Goal: Information Seeking & Learning: Learn about a topic

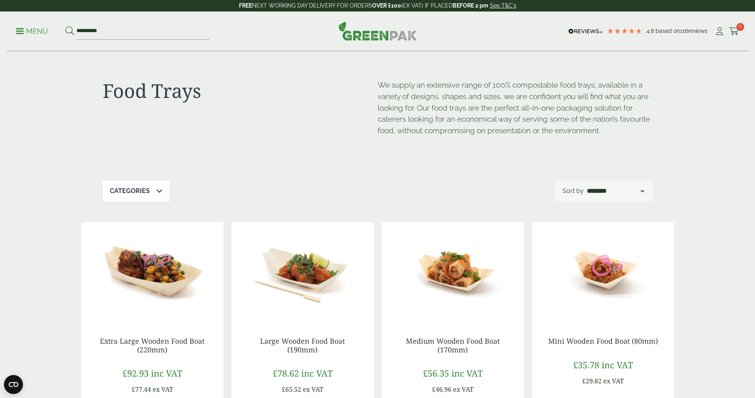
scroll to position [66, 0]
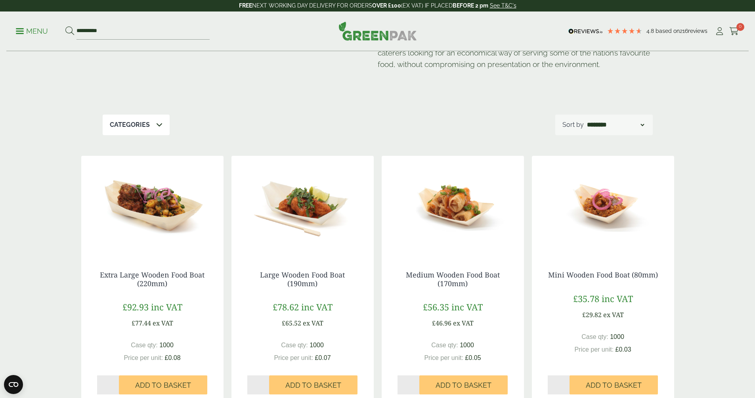
click at [142, 130] on div "Categories" at bounding box center [136, 124] width 67 height 21
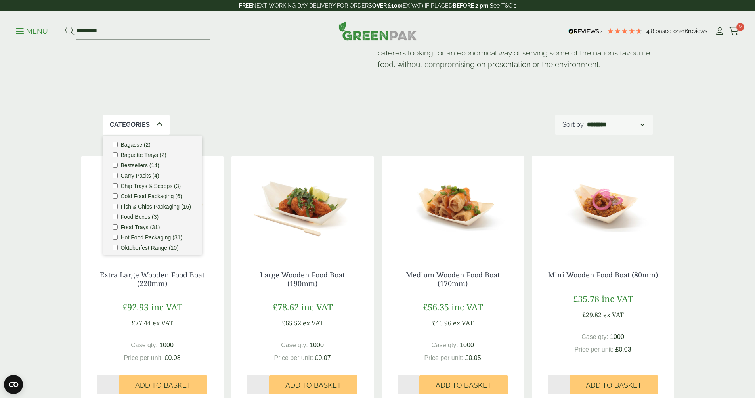
scroll to position [1, 0]
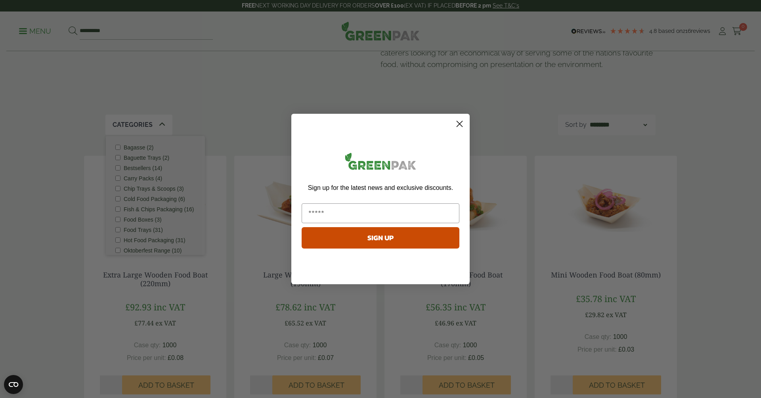
click at [460, 123] on icon "Close dialog" at bounding box center [460, 124] width 6 height 6
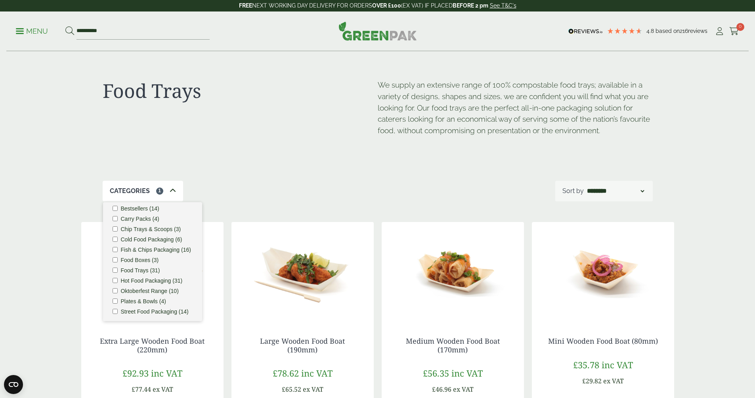
click at [30, 33] on p "Menu" at bounding box center [32, 32] width 32 height 10
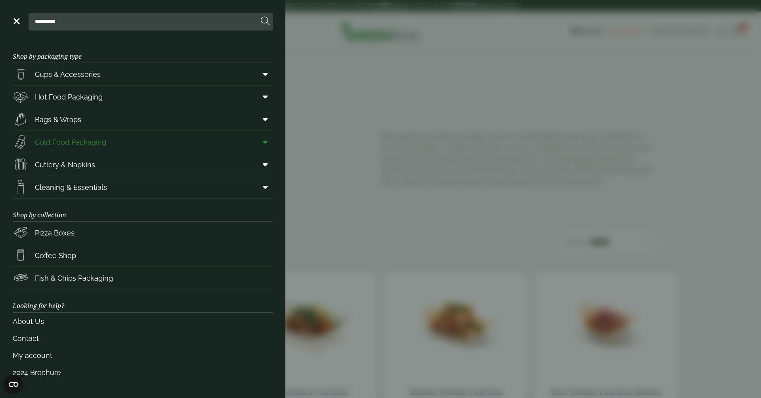
click at [82, 139] on span "Cold Food Packaging" at bounding box center [70, 142] width 71 height 11
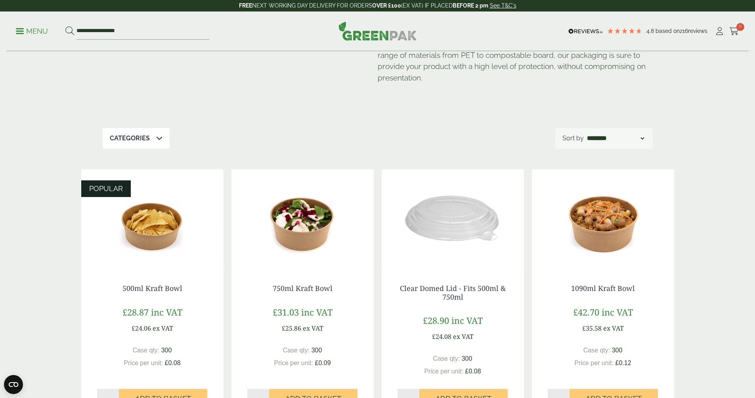
click at [156, 138] on icon at bounding box center [159, 138] width 6 height 6
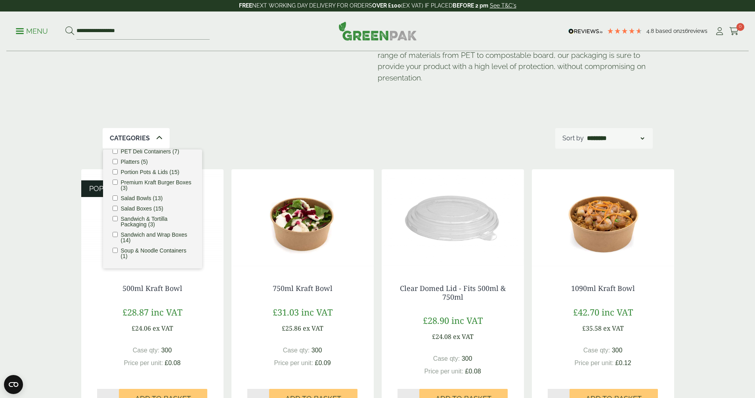
scroll to position [160, 0]
click at [137, 222] on label "Sandwich & Tortilla Packaging (3)" at bounding box center [157, 221] width 72 height 11
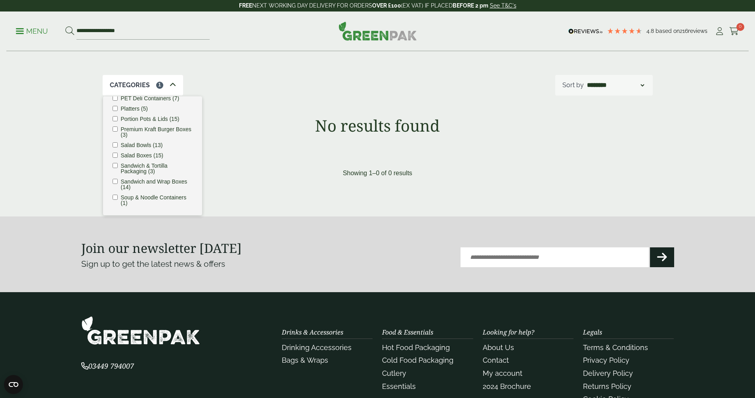
scroll to position [160, 0]
click at [124, 168] on label "Sandwich & Tortilla Packaging (3)" at bounding box center [157, 168] width 72 height 11
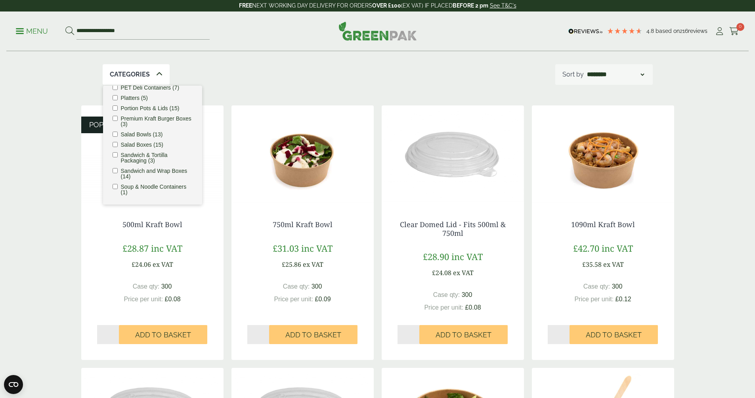
scroll to position [119, 0]
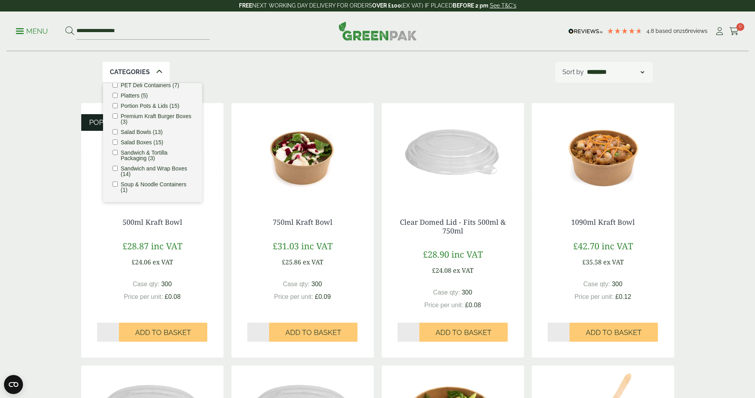
click at [127, 170] on label "Sandwich and Wrap Boxes (14)" at bounding box center [157, 171] width 72 height 11
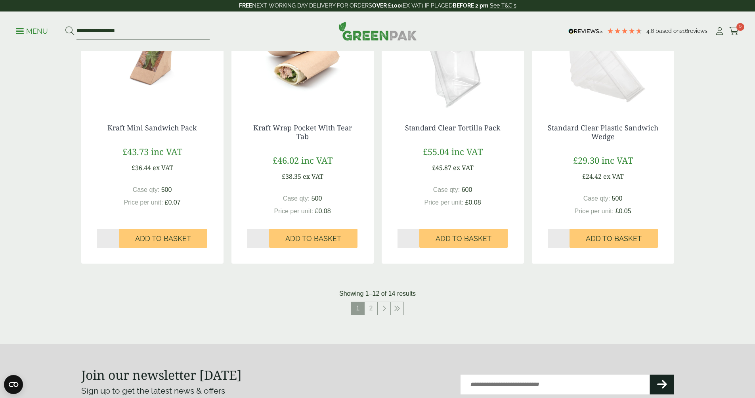
scroll to position [740, 0]
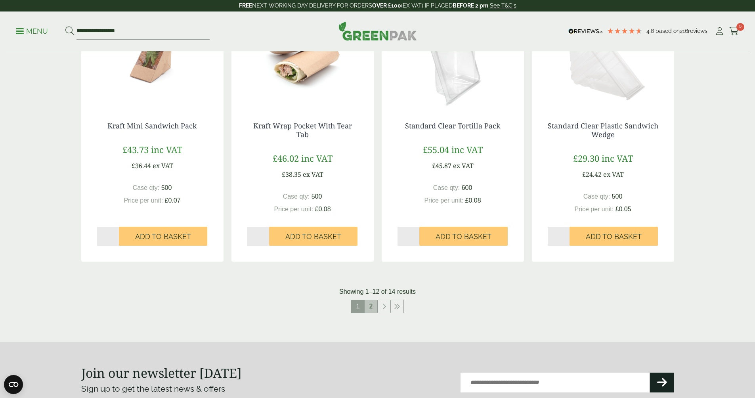
click at [367, 304] on link "2" at bounding box center [370, 306] width 13 height 13
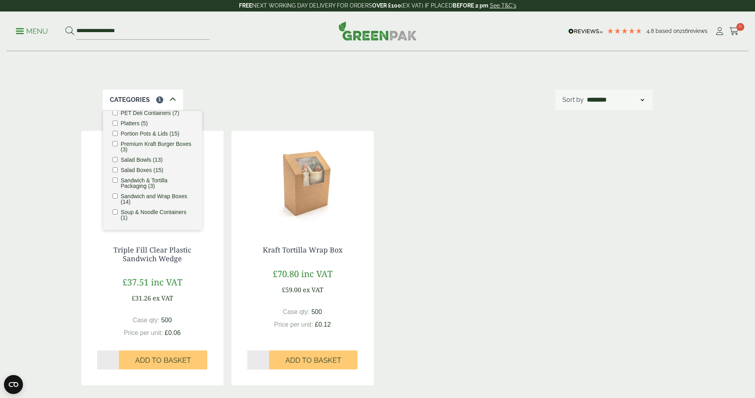
scroll to position [90, 0]
click at [458, 210] on div "Triple Fill Clear Plastic Sandwich Wedge £37.51 inc VAT £31.26 ex VAT Case qty:…" at bounding box center [377, 259] width 593 height 254
click at [25, 135] on div "Cold Food Packaging Our extensive range of recyclable cold food packaging provi…" at bounding box center [377, 200] width 755 height 479
click at [103, 100] on div "Categories 1" at bounding box center [143, 100] width 80 height 21
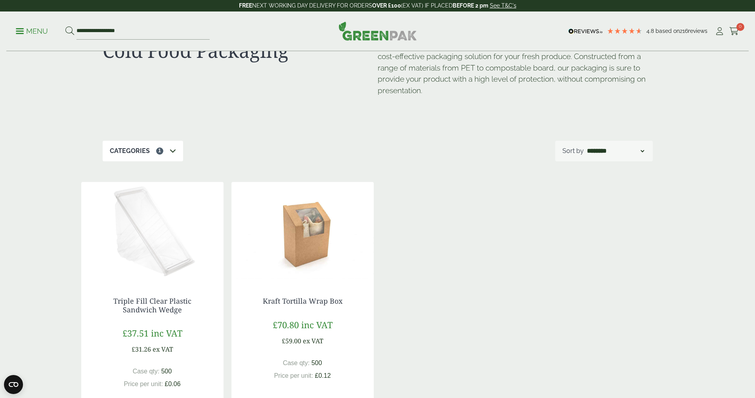
scroll to position [24, 0]
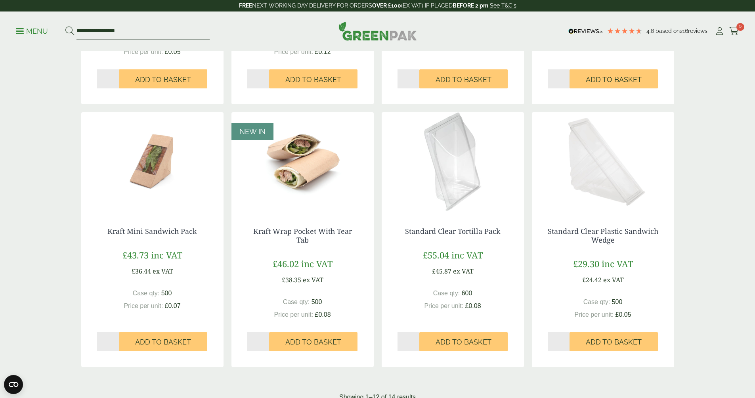
scroll to position [641, 0]
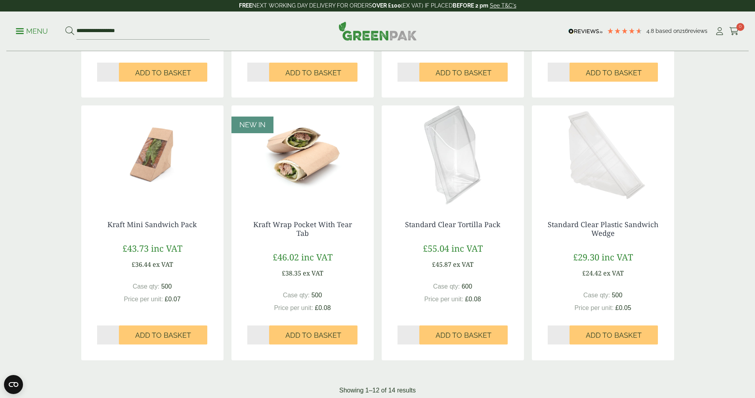
click at [463, 170] on img at bounding box center [453, 154] width 142 height 99
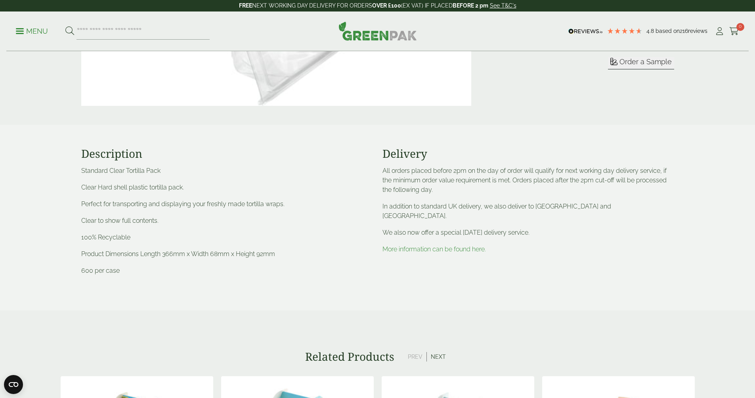
scroll to position [238, 0]
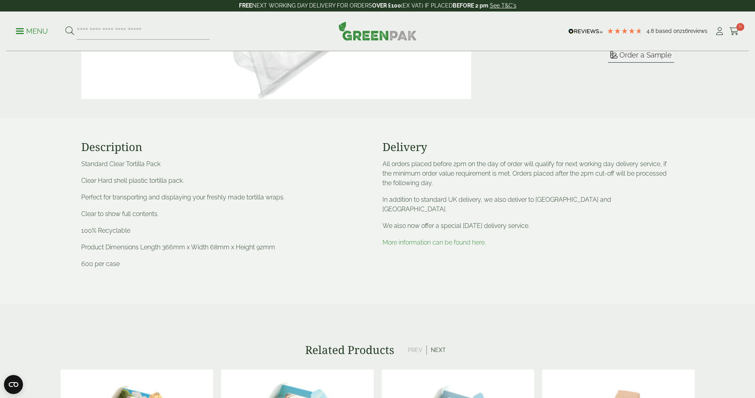
click at [455, 238] on link "More information can be found here." at bounding box center [433, 242] width 103 height 8
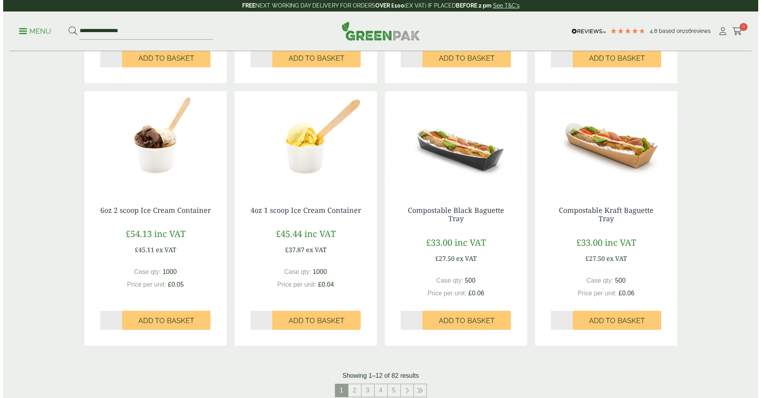
scroll to position [634, 0]
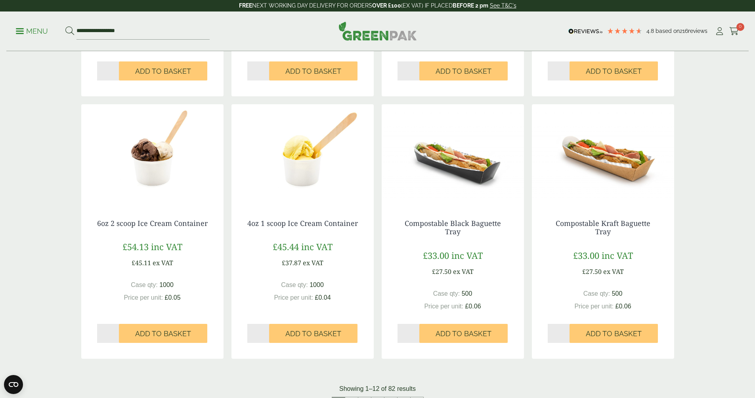
click at [40, 30] on p "Menu" at bounding box center [32, 32] width 32 height 10
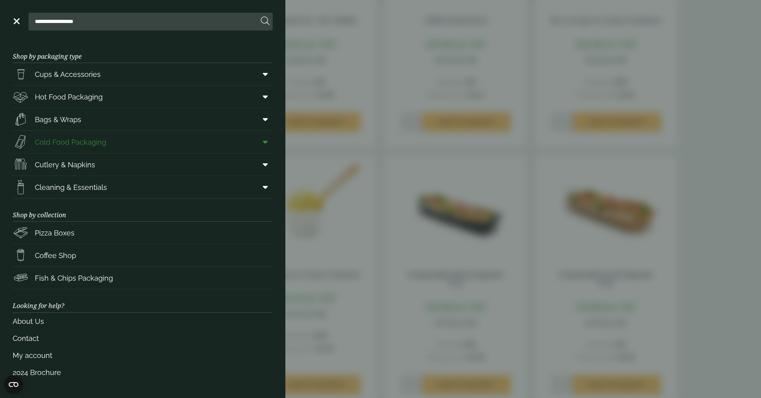
click at [68, 137] on span "Cold Food Packaging" at bounding box center [70, 142] width 71 height 11
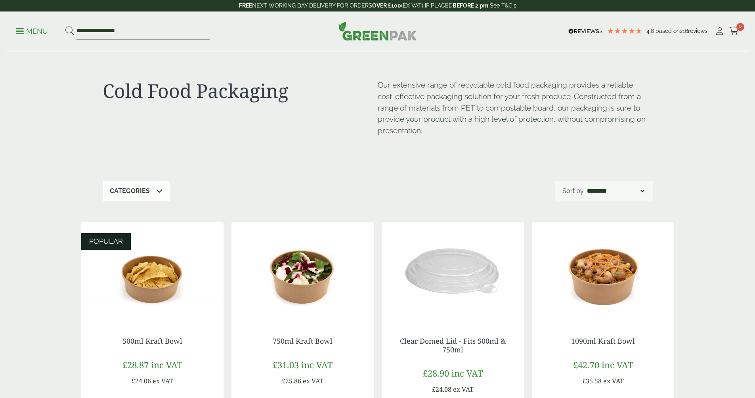
click at [145, 189] on p "Categories" at bounding box center [130, 191] width 40 height 10
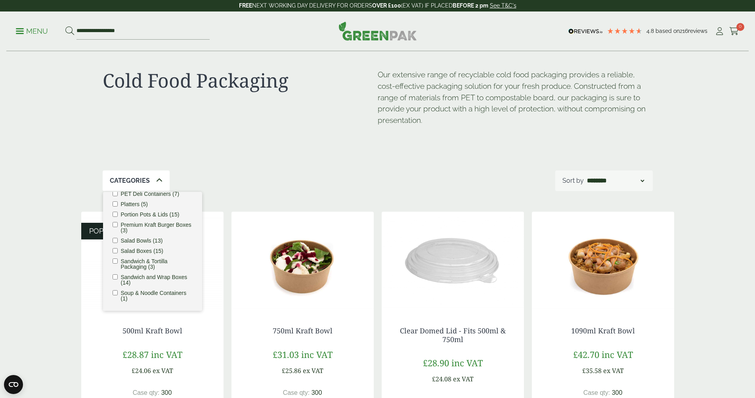
scroll to position [13, 0]
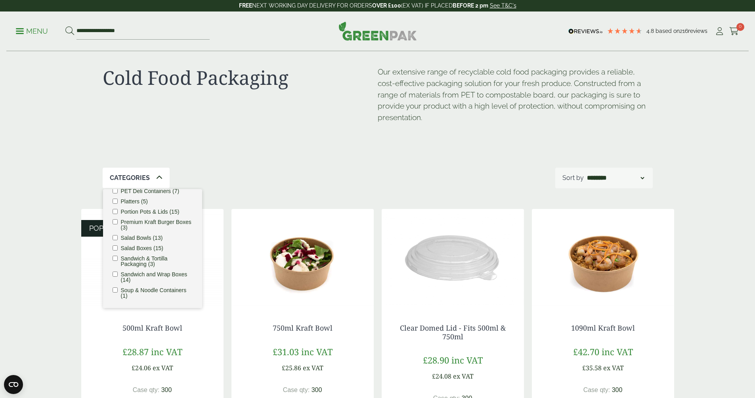
click at [120, 274] on li "Sandwich and Wrap Boxes (14)" at bounding box center [153, 276] width 80 height 11
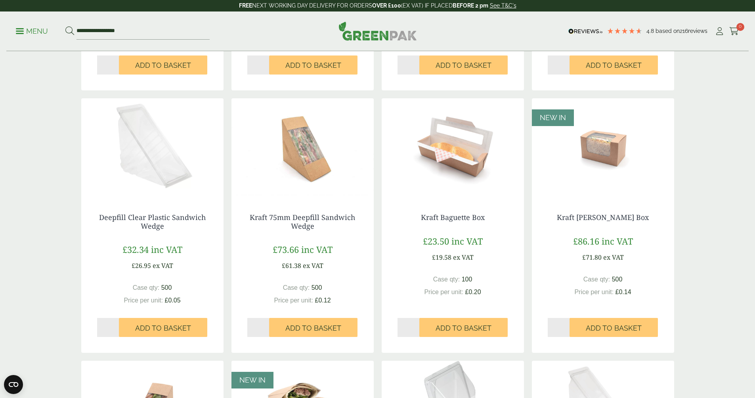
scroll to position [383, 0]
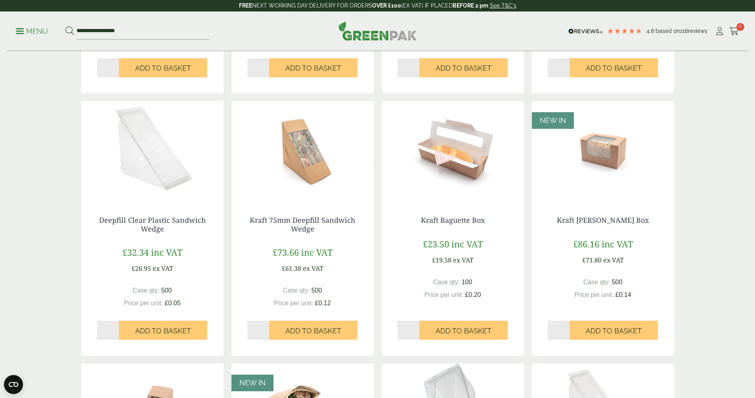
click at [156, 193] on img at bounding box center [152, 150] width 142 height 99
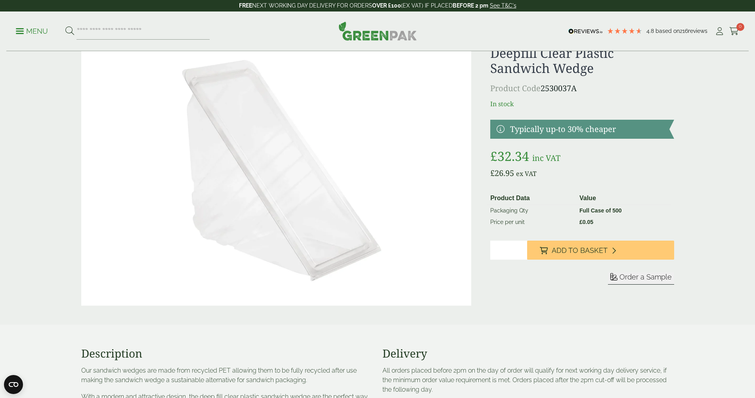
scroll to position [27, 0]
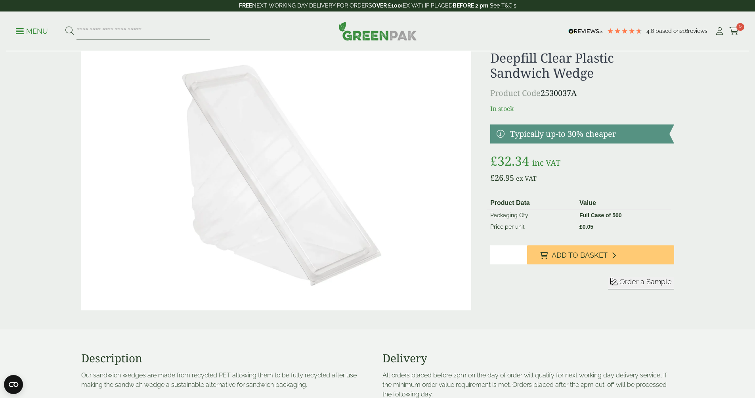
click at [500, 135] on link at bounding box center [581, 133] width 183 height 19
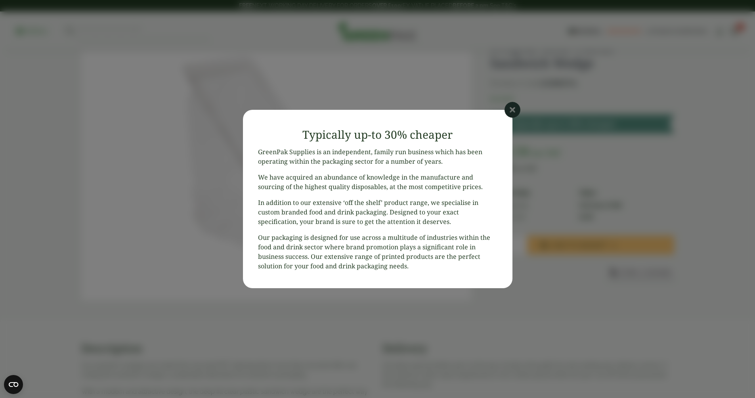
scroll to position [40, 0]
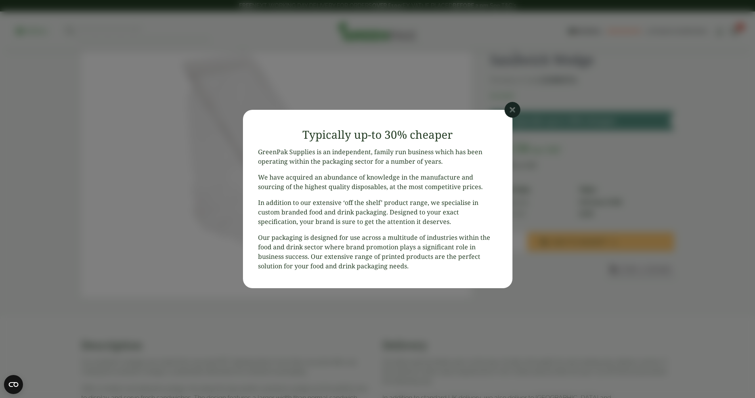
click at [510, 111] on icon at bounding box center [512, 110] width 16 height 16
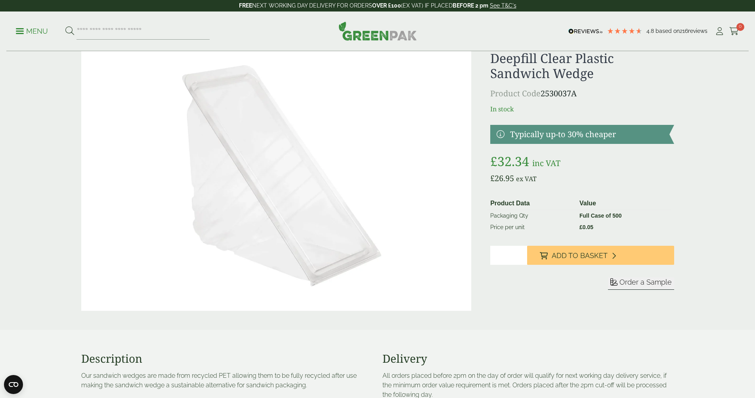
scroll to position [0, 0]
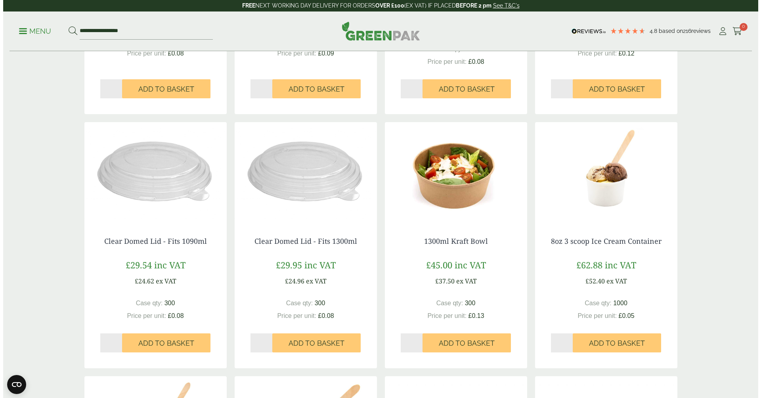
scroll to position [357, 0]
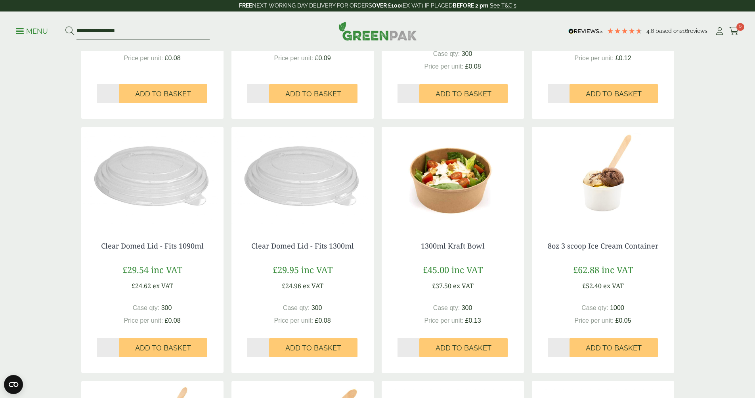
click at [30, 28] on p "Menu" at bounding box center [32, 32] width 32 height 10
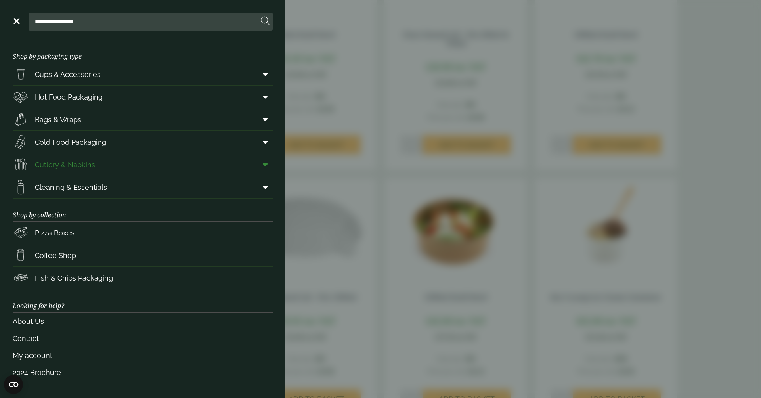
click at [47, 162] on span "Cutlery & Napkins" at bounding box center [65, 164] width 60 height 11
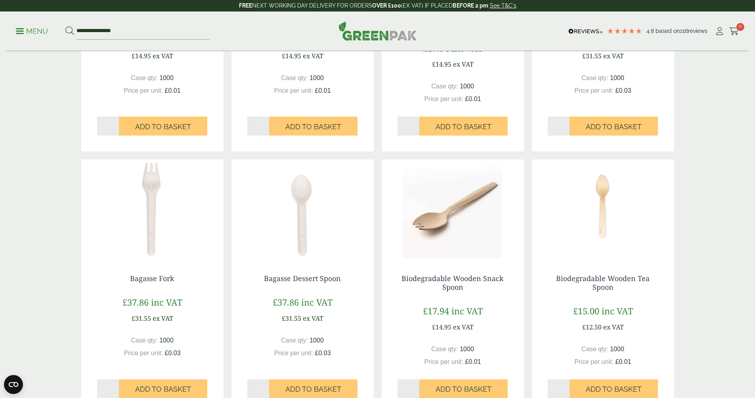
scroll to position [317, 0]
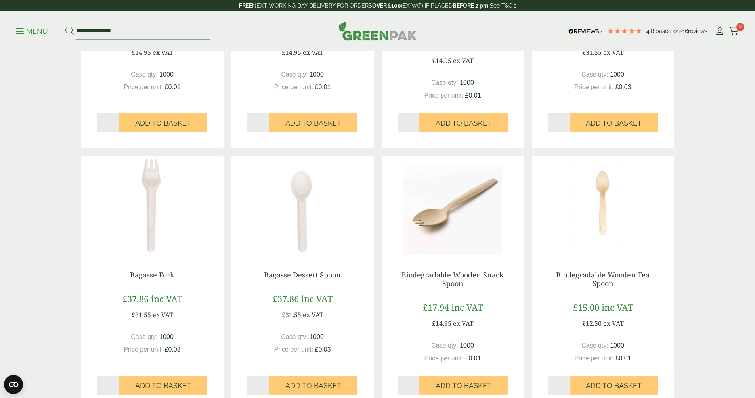
click at [441, 216] on img at bounding box center [453, 205] width 142 height 99
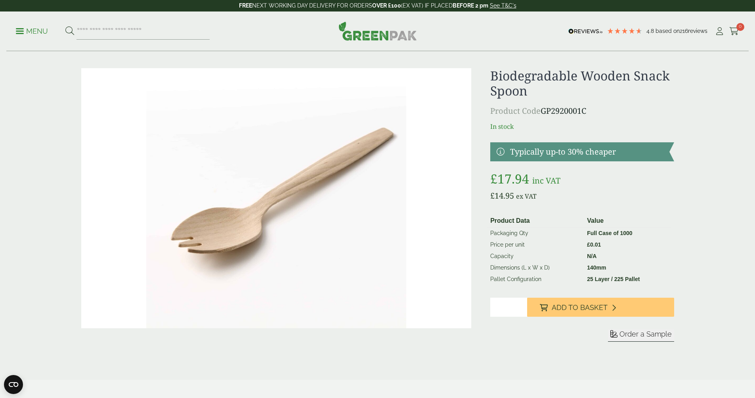
scroll to position [13, 0]
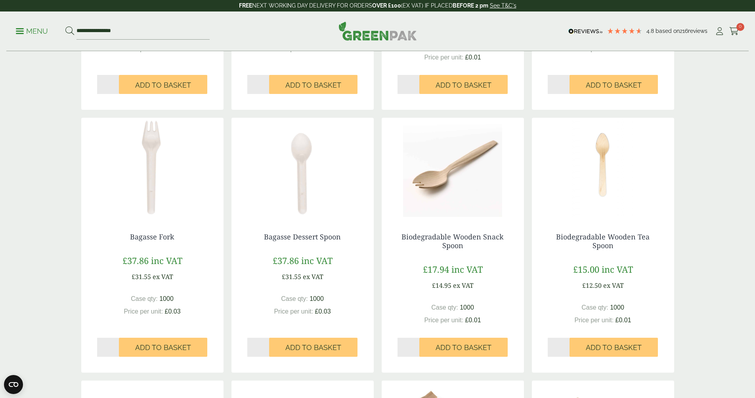
scroll to position [330, 0]
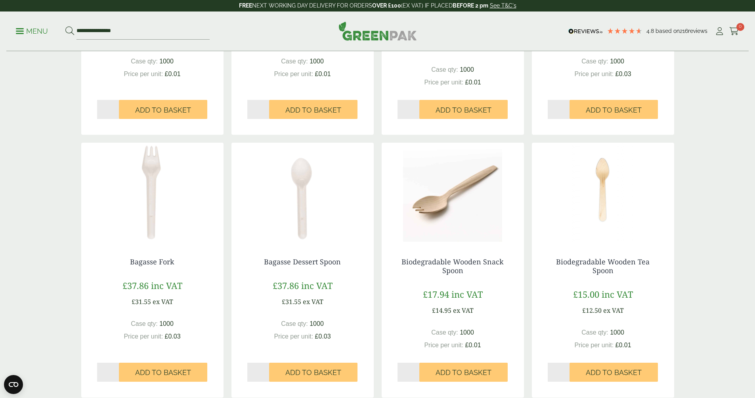
click at [158, 193] on img at bounding box center [152, 192] width 142 height 99
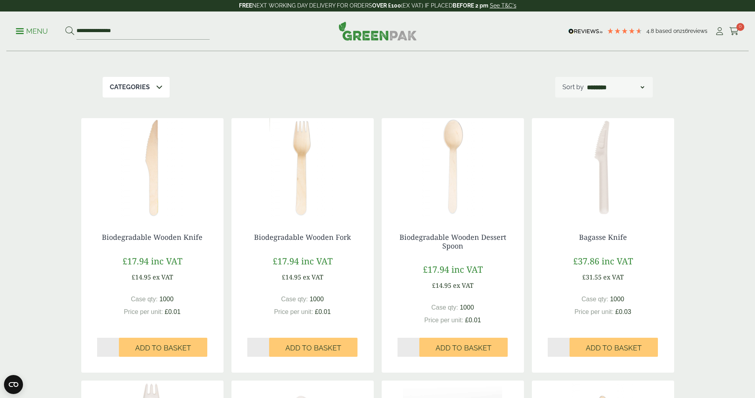
scroll to position [119, 0]
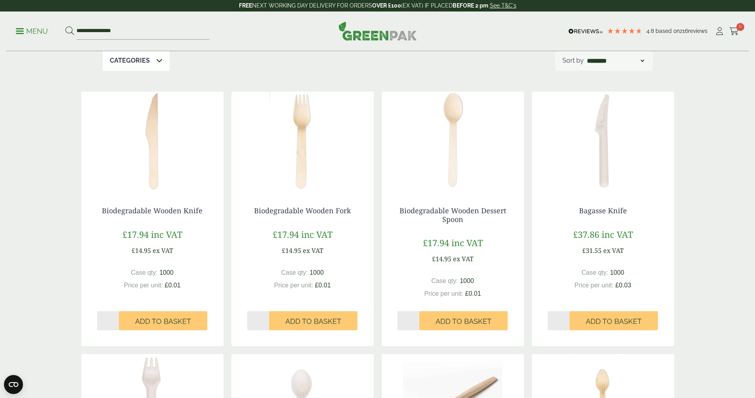
click at [306, 154] on img at bounding box center [302, 141] width 142 height 99
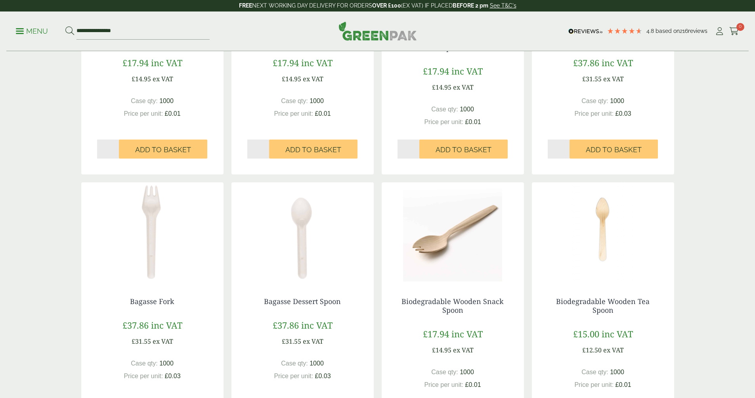
scroll to position [304, 0]
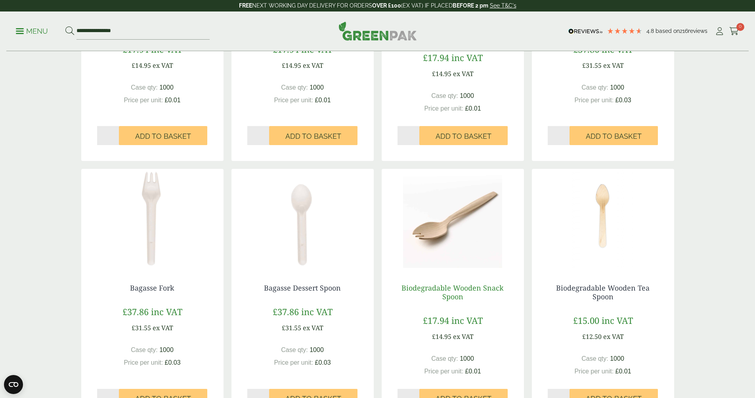
click at [461, 286] on link "Biodegradable Wooden Snack Spoon" at bounding box center [452, 292] width 102 height 18
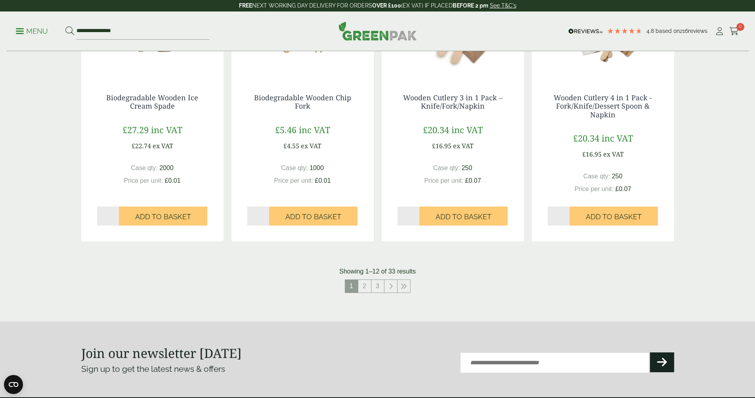
scroll to position [779, 0]
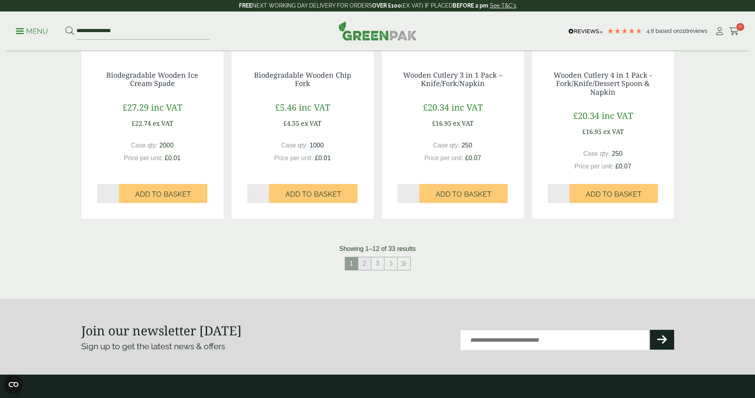
drag, startPoint x: 368, startPoint y: 263, endPoint x: 355, endPoint y: 256, distance: 15.1
click at [367, 262] on link "2" at bounding box center [364, 263] width 13 height 13
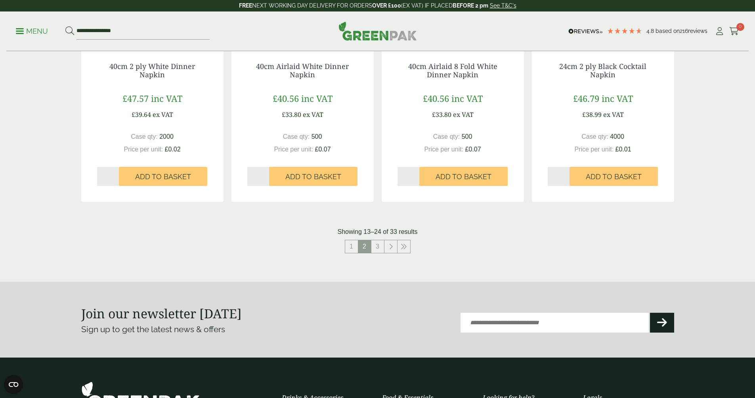
scroll to position [792, 0]
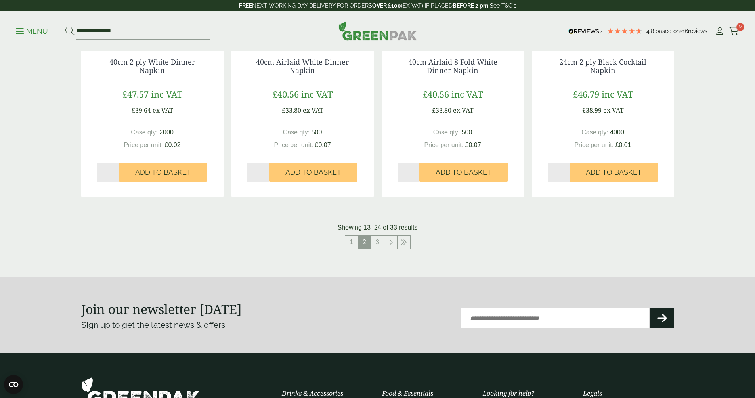
scroll to position [779, 0]
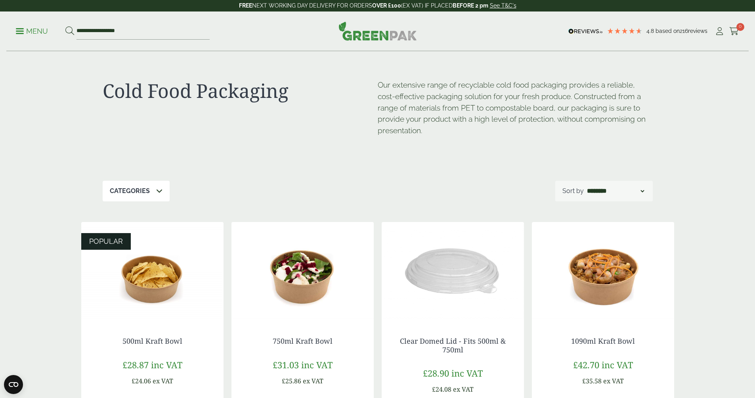
scroll to position [13, 0]
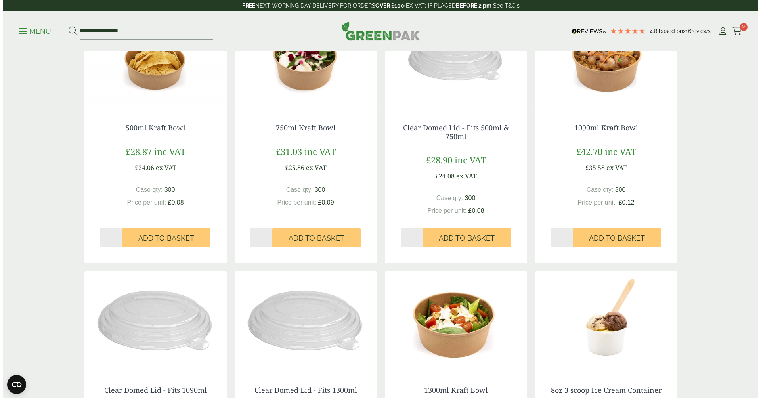
scroll to position [160, 0]
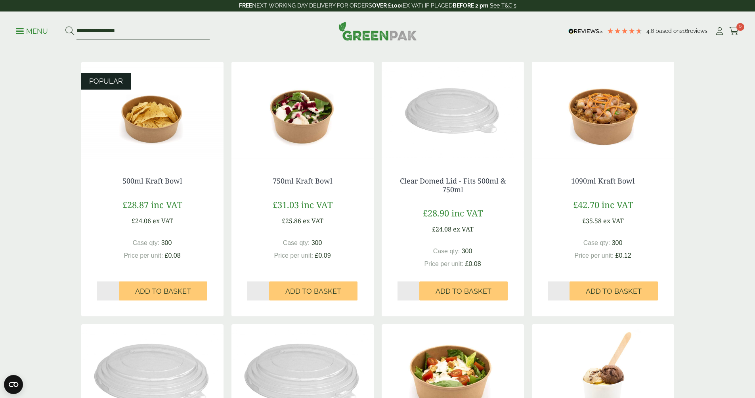
click at [33, 35] on p "Menu" at bounding box center [32, 32] width 32 height 10
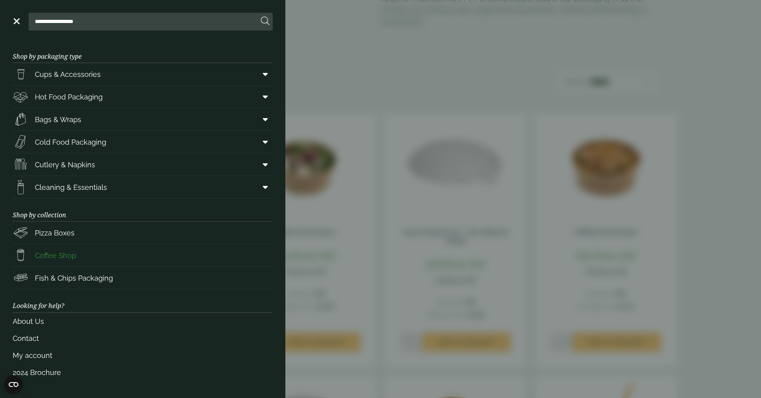
click at [45, 255] on span "Coffee Shop" at bounding box center [55, 255] width 41 height 11
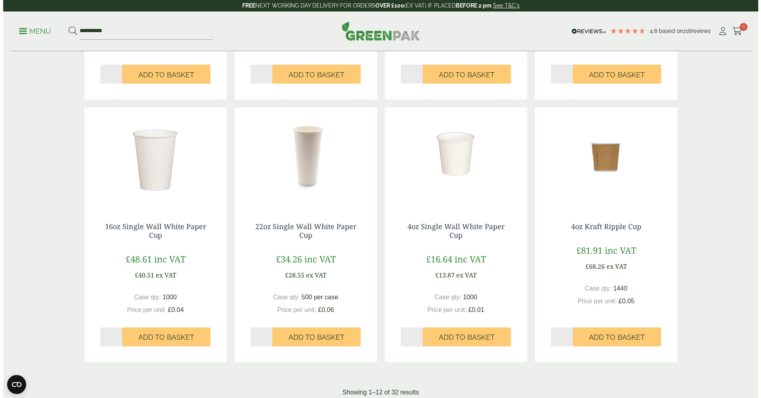
scroll to position [594, 0]
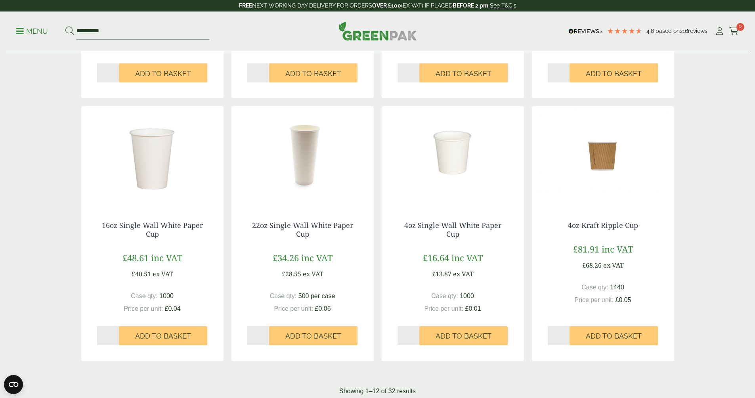
click at [27, 27] on p "Menu" at bounding box center [32, 32] width 32 height 10
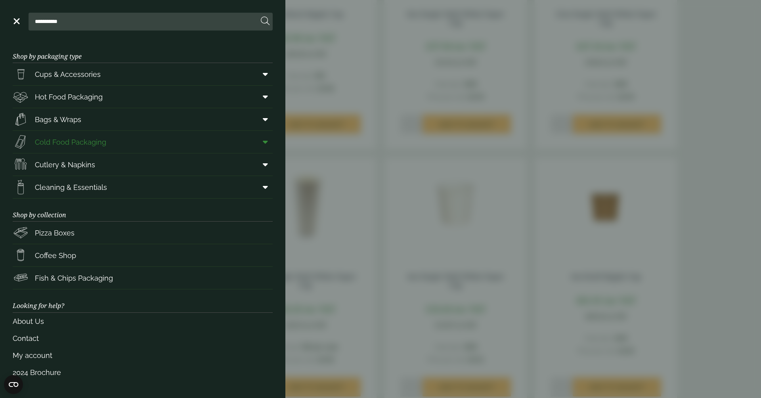
click at [77, 143] on span "Cold Food Packaging" at bounding box center [70, 142] width 71 height 11
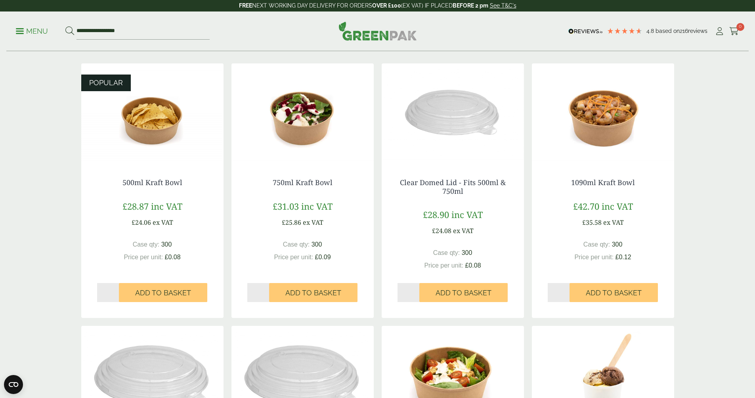
click at [28, 29] on p "Menu" at bounding box center [32, 32] width 32 height 10
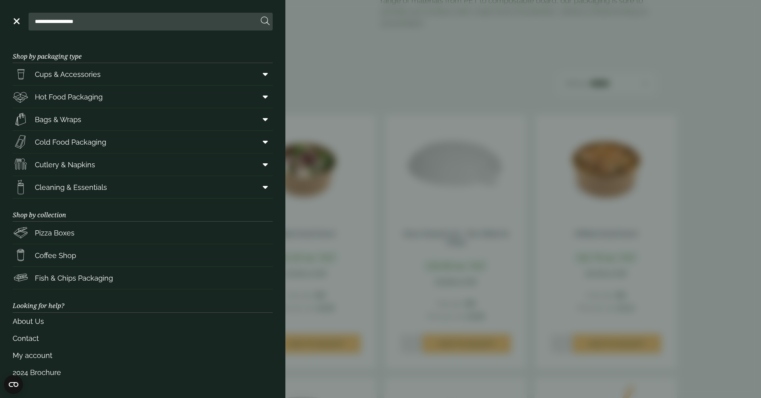
click at [372, 279] on aside "**********" at bounding box center [380, 199] width 761 height 398
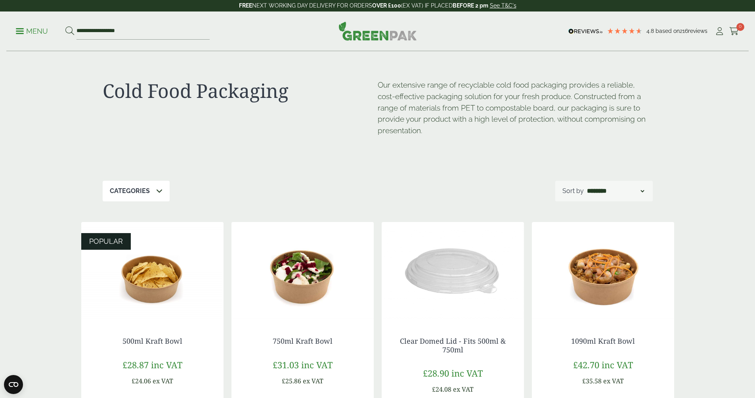
click at [132, 192] on p "Categories" at bounding box center [130, 191] width 40 height 10
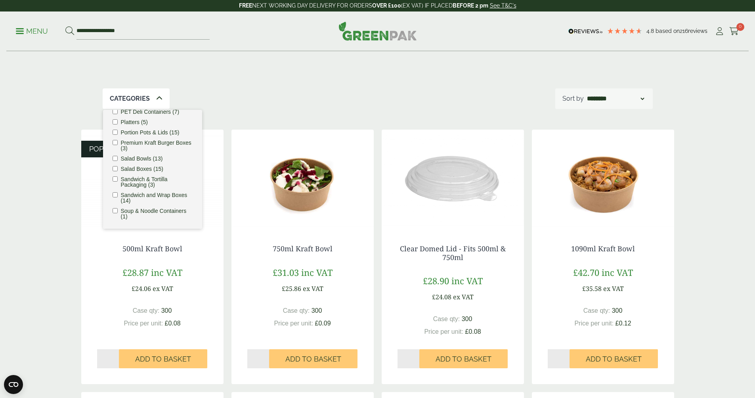
scroll to position [158, 0]
click at [122, 202] on label "Sandwich and Wrap Boxes (14)" at bounding box center [157, 197] width 72 height 11
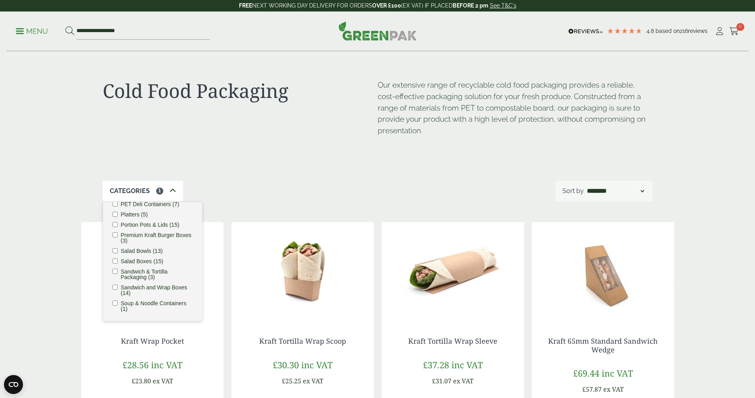
drag, startPoint x: 345, startPoint y: 78, endPoint x: 494, endPoint y: 175, distance: 177.8
click at [494, 175] on div "Cold Food Packaging Our extensive range of recyclable cold food packaging provi…" at bounding box center [378, 116] width 550 height 129
